Goal: Find specific page/section: Find specific page/section

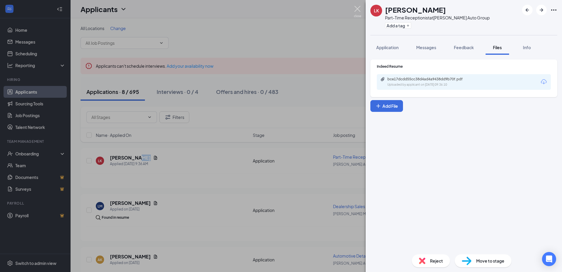
click at [357, 8] on img at bounding box center [357, 11] width 7 height 11
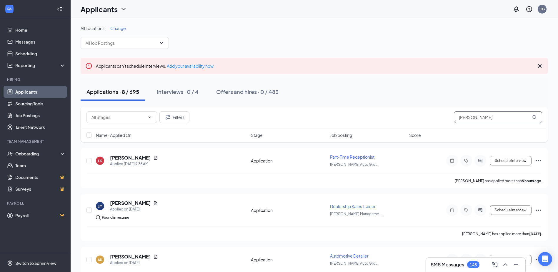
click at [504, 114] on input "[PERSON_NAME]" at bounding box center [498, 117] width 88 height 12
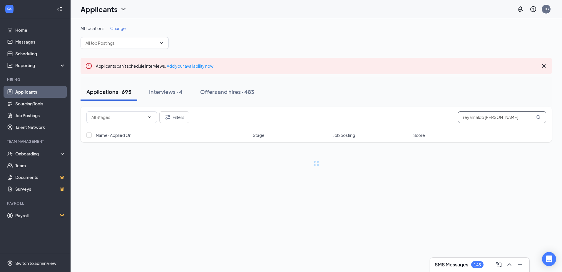
type input "reyarnaldo [PERSON_NAME]"
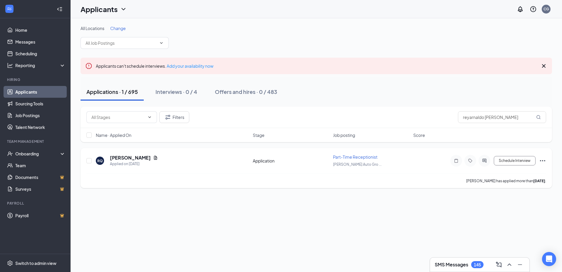
click at [158, 160] on div "[PERSON_NAME]" at bounding box center [134, 157] width 48 height 6
click at [158, 158] on icon "Document" at bounding box center [155, 157] width 5 height 5
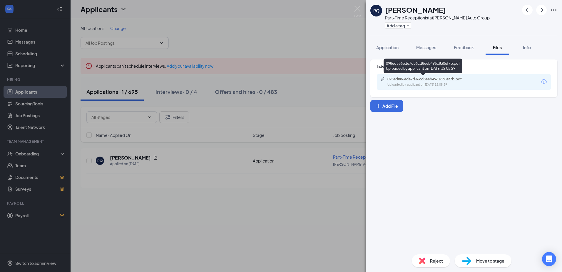
click at [420, 81] on div "098ed886ede7d36cd8eeb4961830ef7b.pdf Uploaded by applicant on [DATE] 12:05:29" at bounding box center [427, 82] width 95 height 10
